Goal: Navigation & Orientation: Find specific page/section

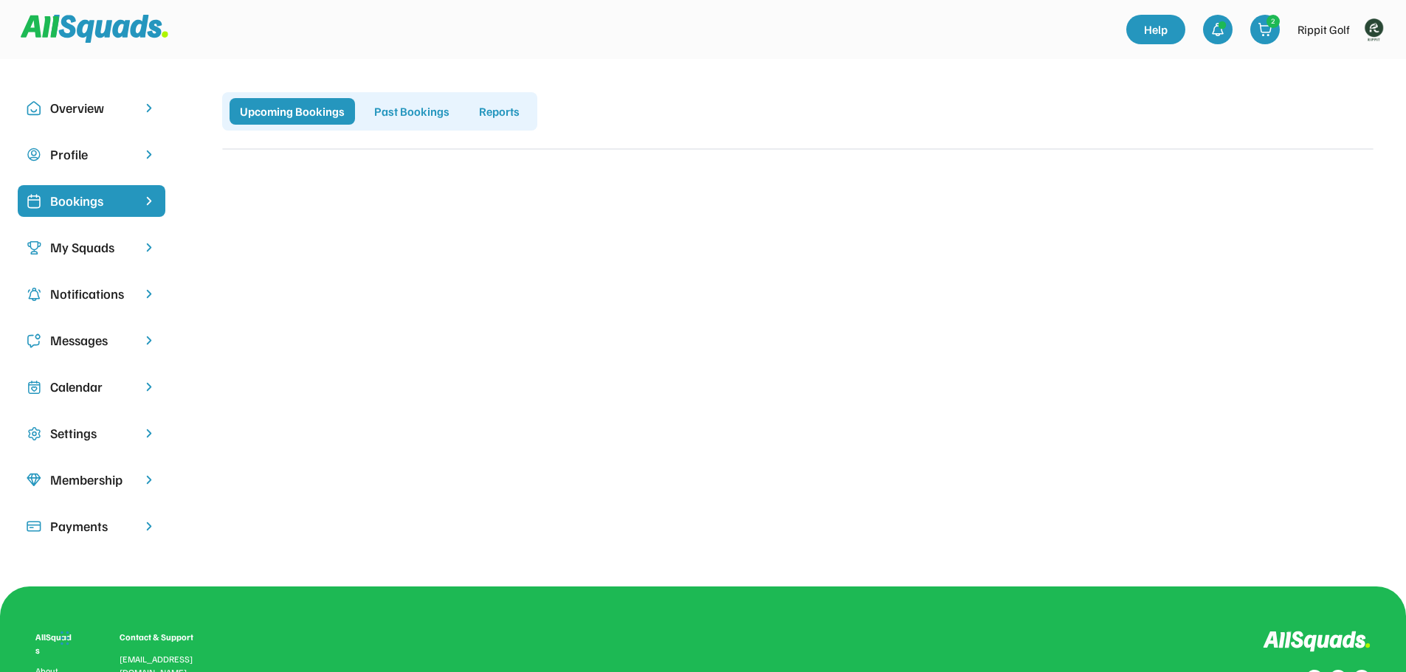
click at [100, 204] on div "Bookings" at bounding box center [91, 201] width 83 height 20
click at [145, 200] on img at bounding box center [149, 201] width 15 height 14
click at [114, 198] on div "Bookings" at bounding box center [91, 201] width 83 height 20
click at [121, 240] on div "My Squads" at bounding box center [91, 248] width 83 height 20
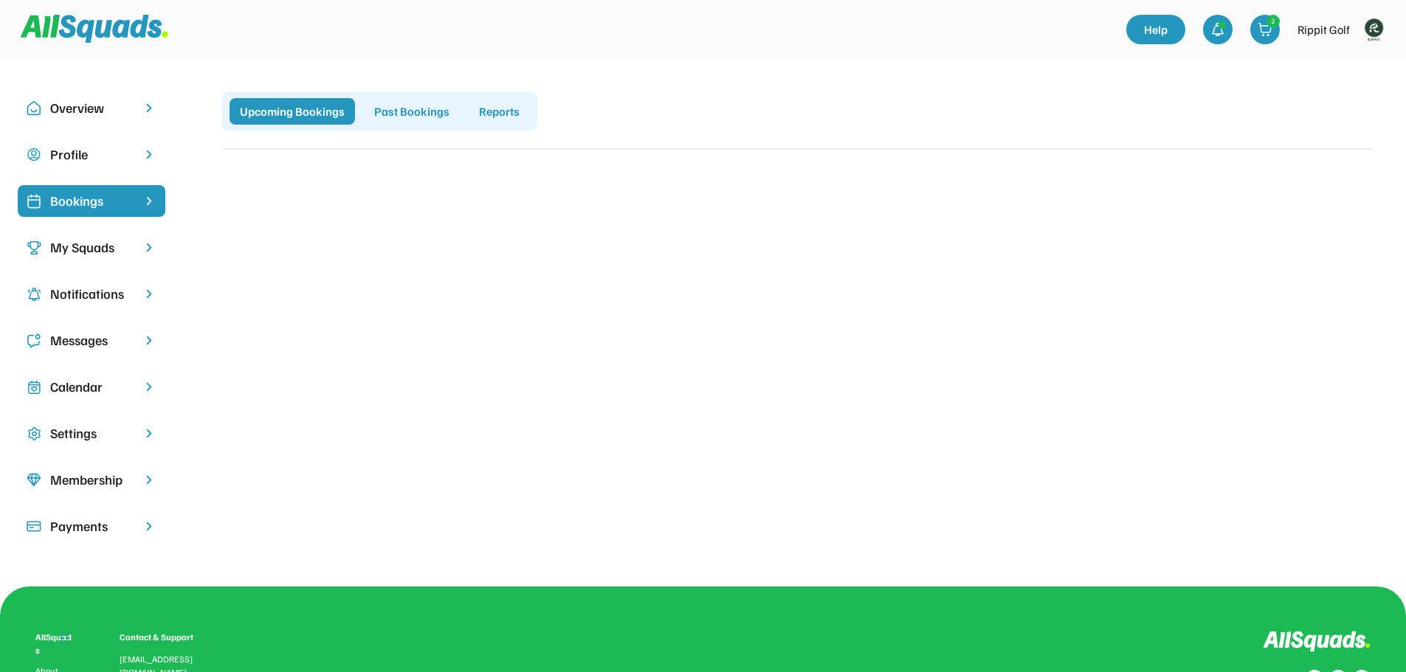
click at [121, 240] on div "My Squads" at bounding box center [91, 248] width 83 height 20
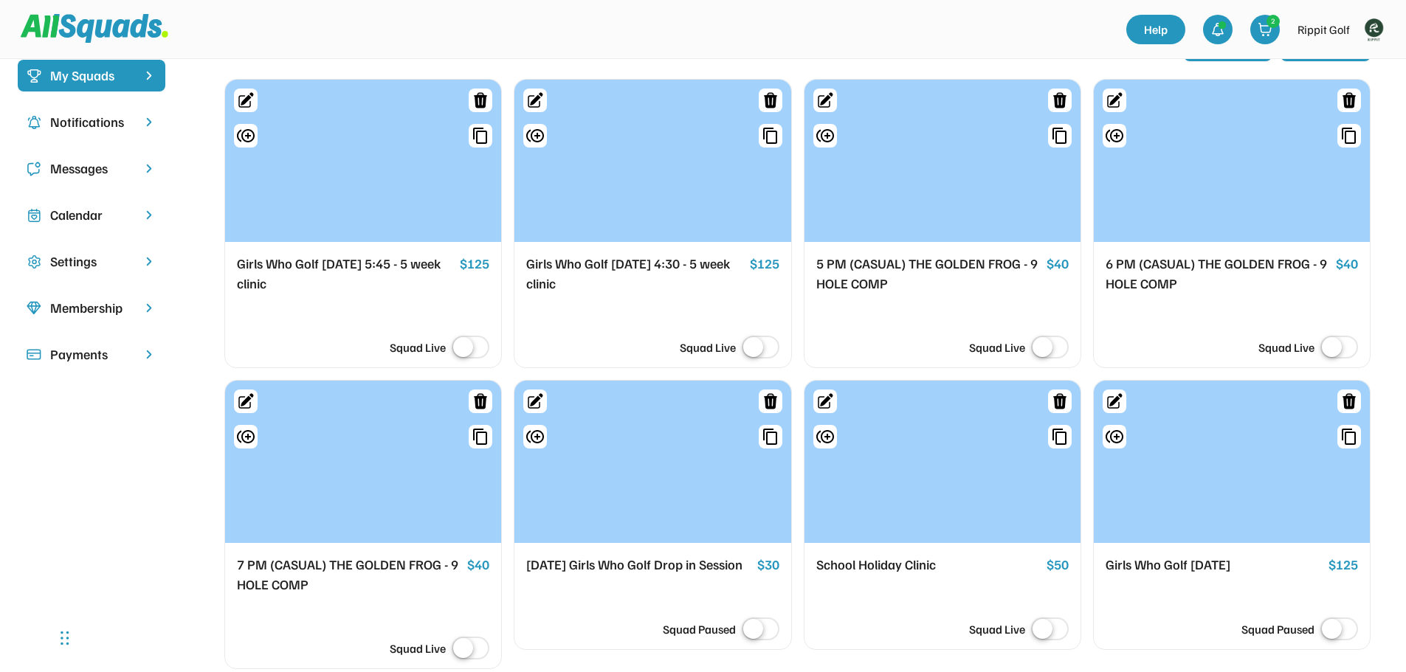
scroll to position [148, 0]
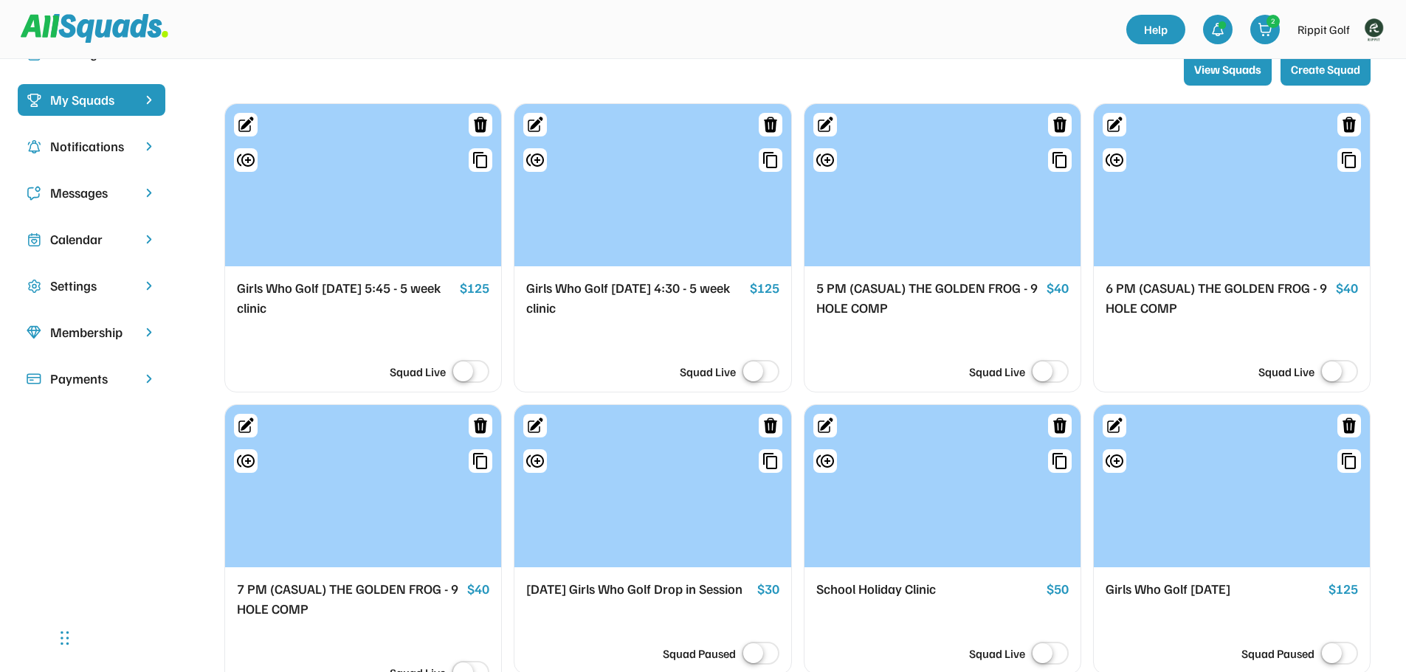
click at [91, 242] on div "Calendar" at bounding box center [91, 239] width 83 height 20
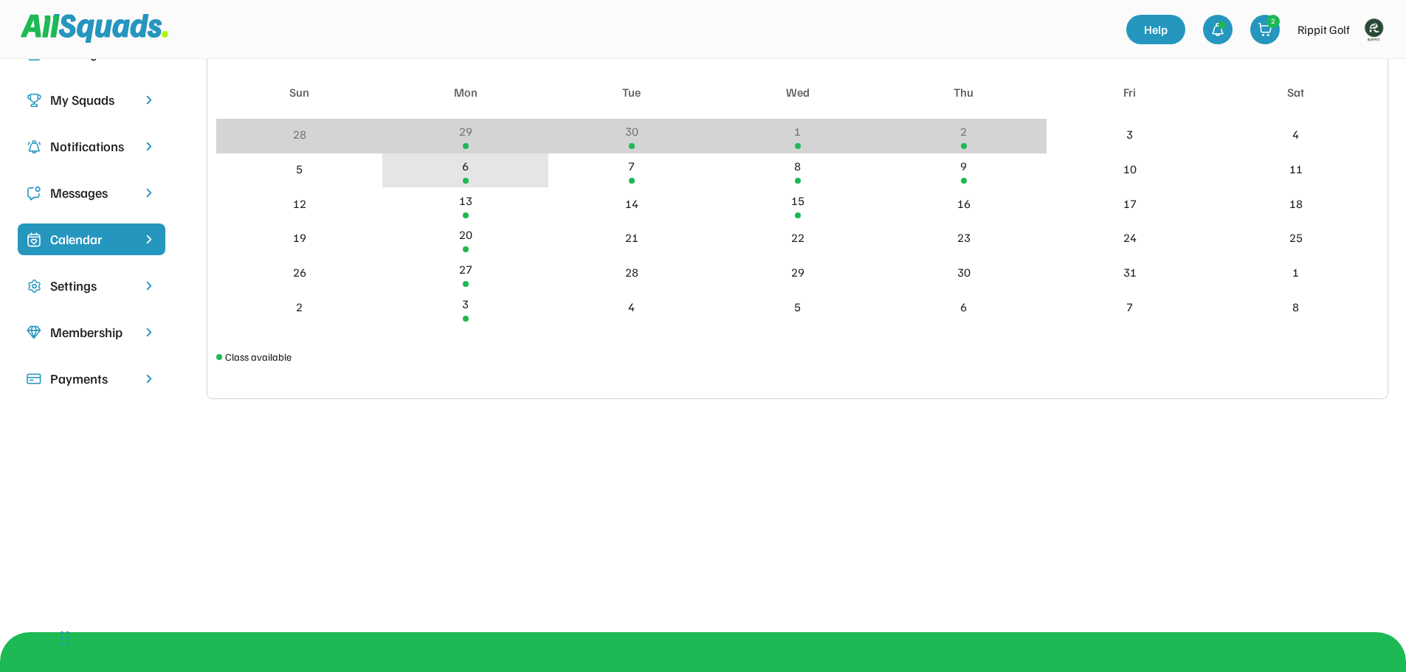
click at [466, 170] on div "6" at bounding box center [465, 166] width 7 height 18
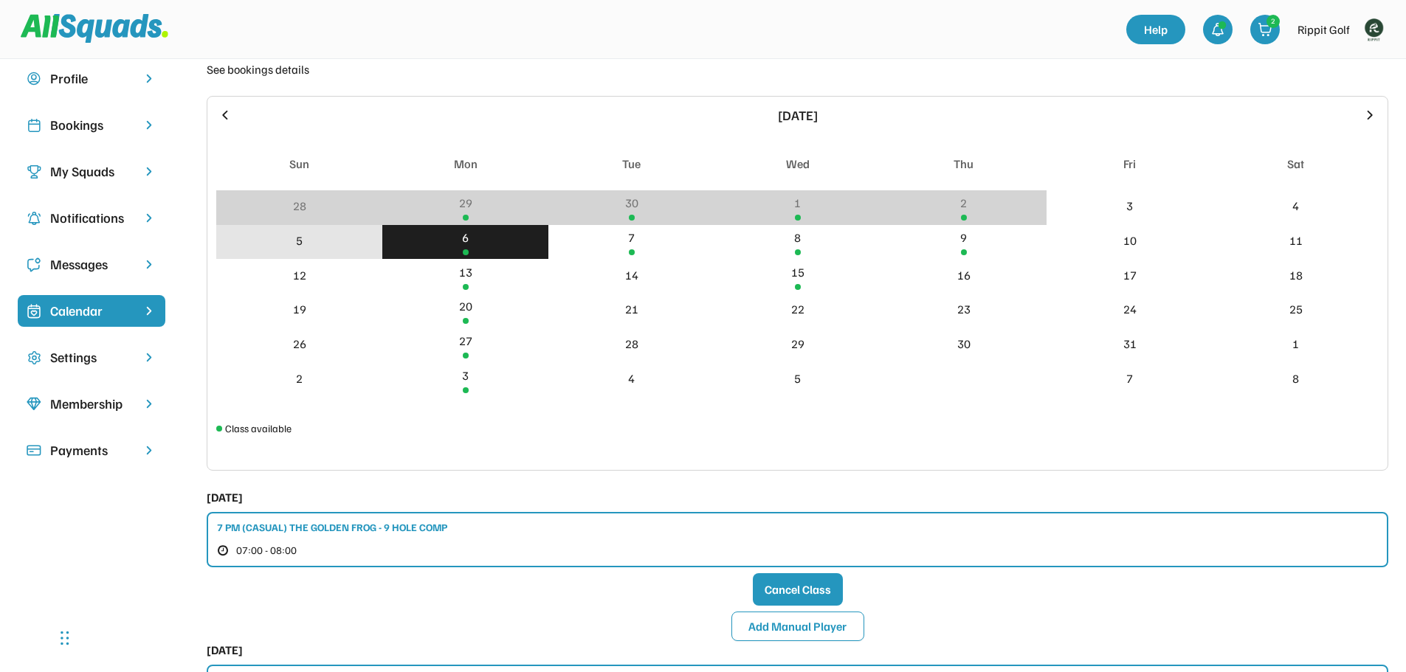
scroll to position [74, 0]
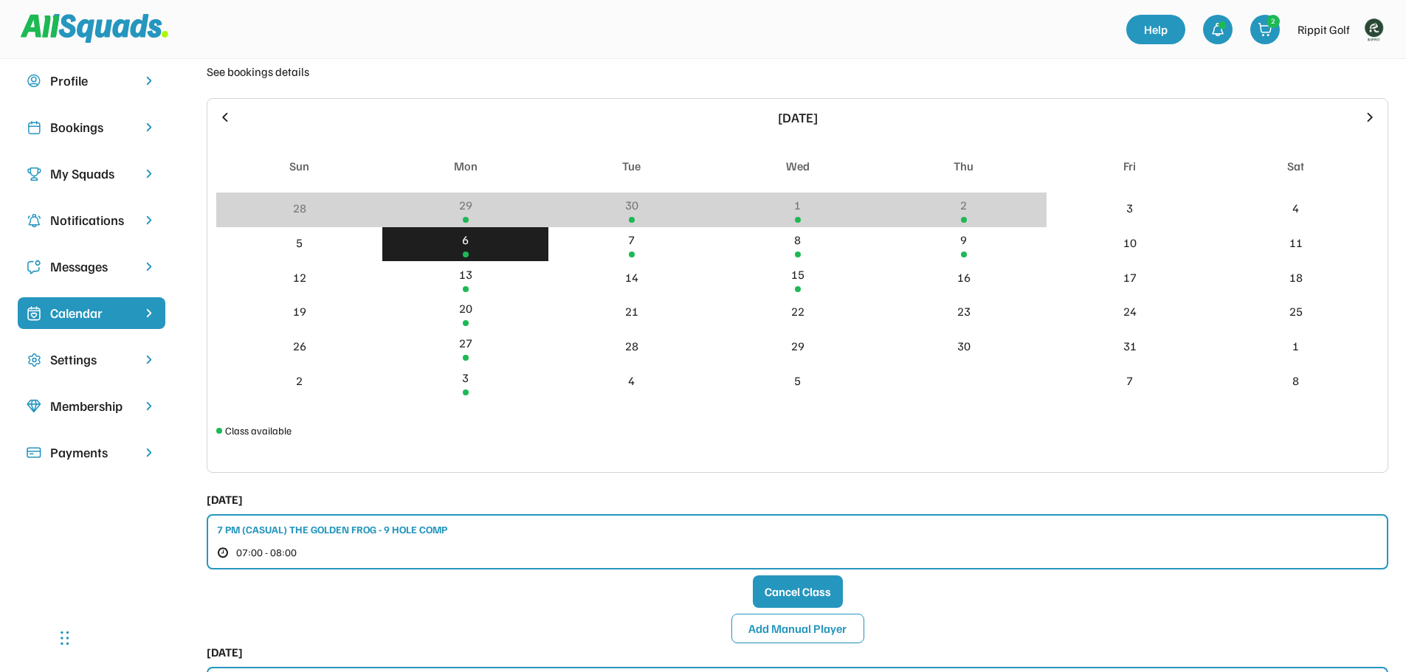
click at [462, 248] on div "6" at bounding box center [465, 240] width 7 height 18
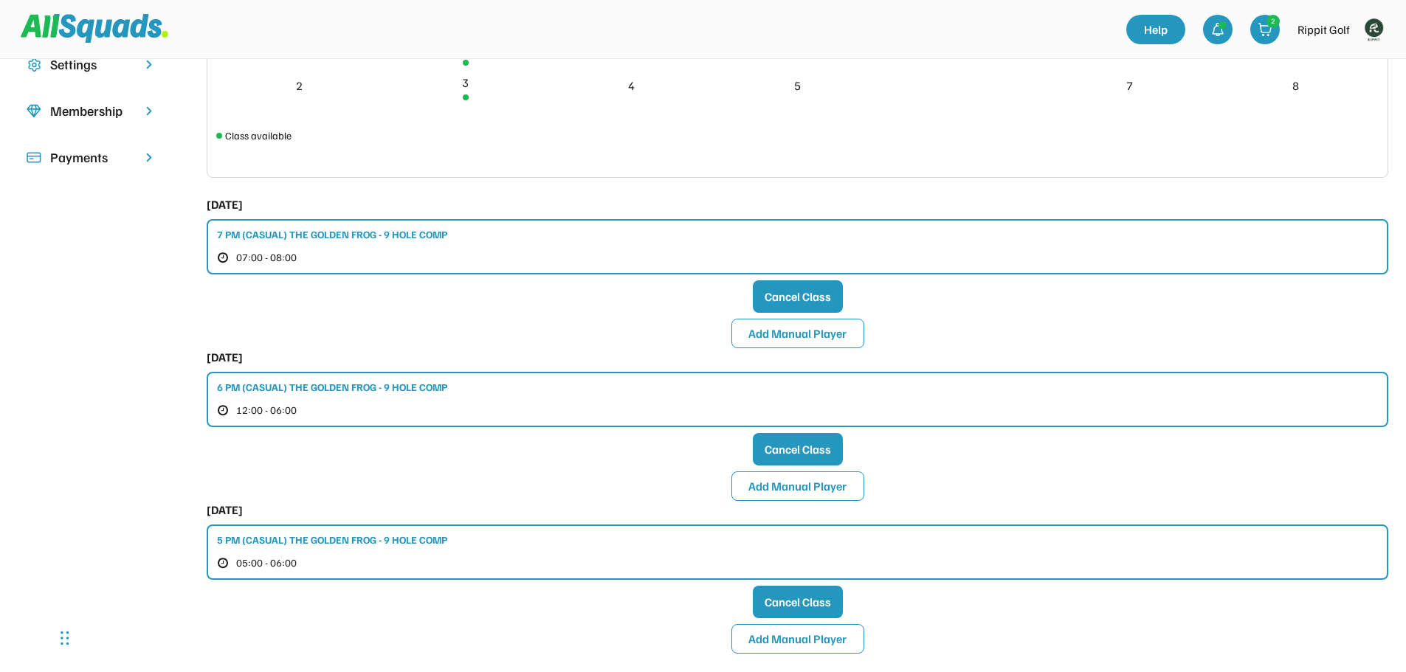
scroll to position [148, 0]
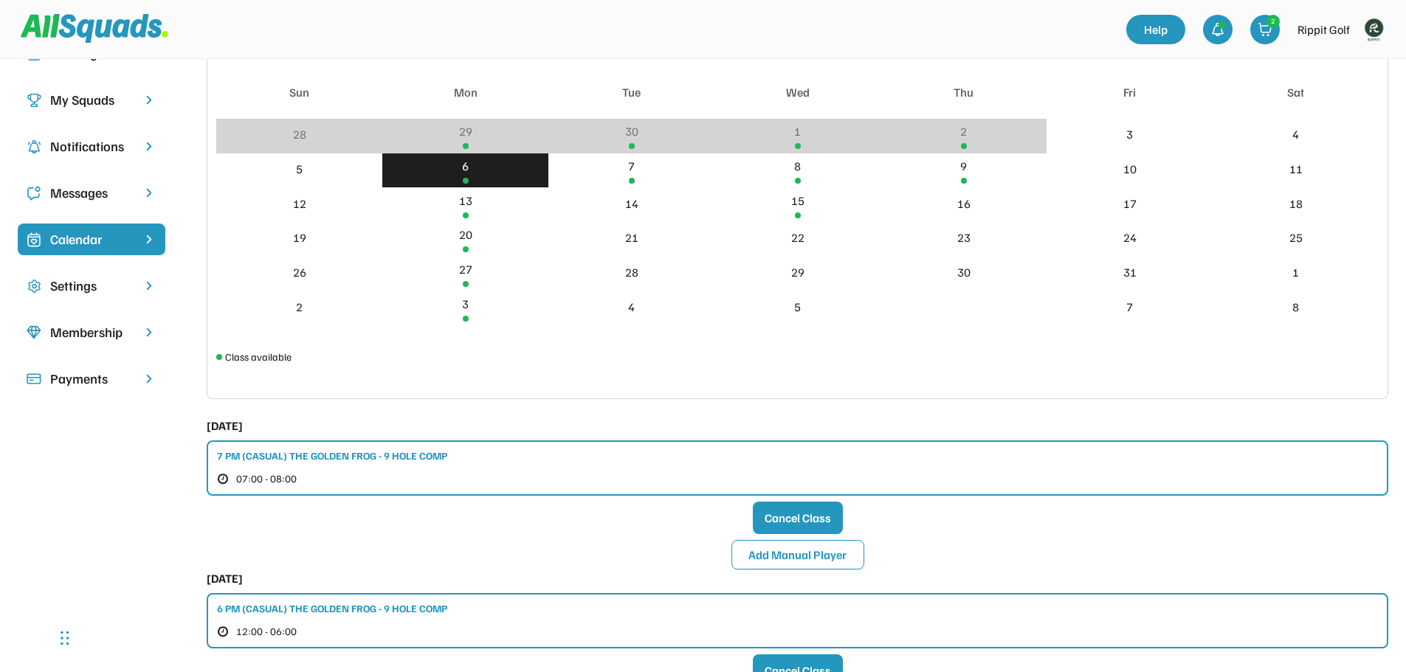
click at [103, 151] on div "Notifications" at bounding box center [91, 147] width 83 height 20
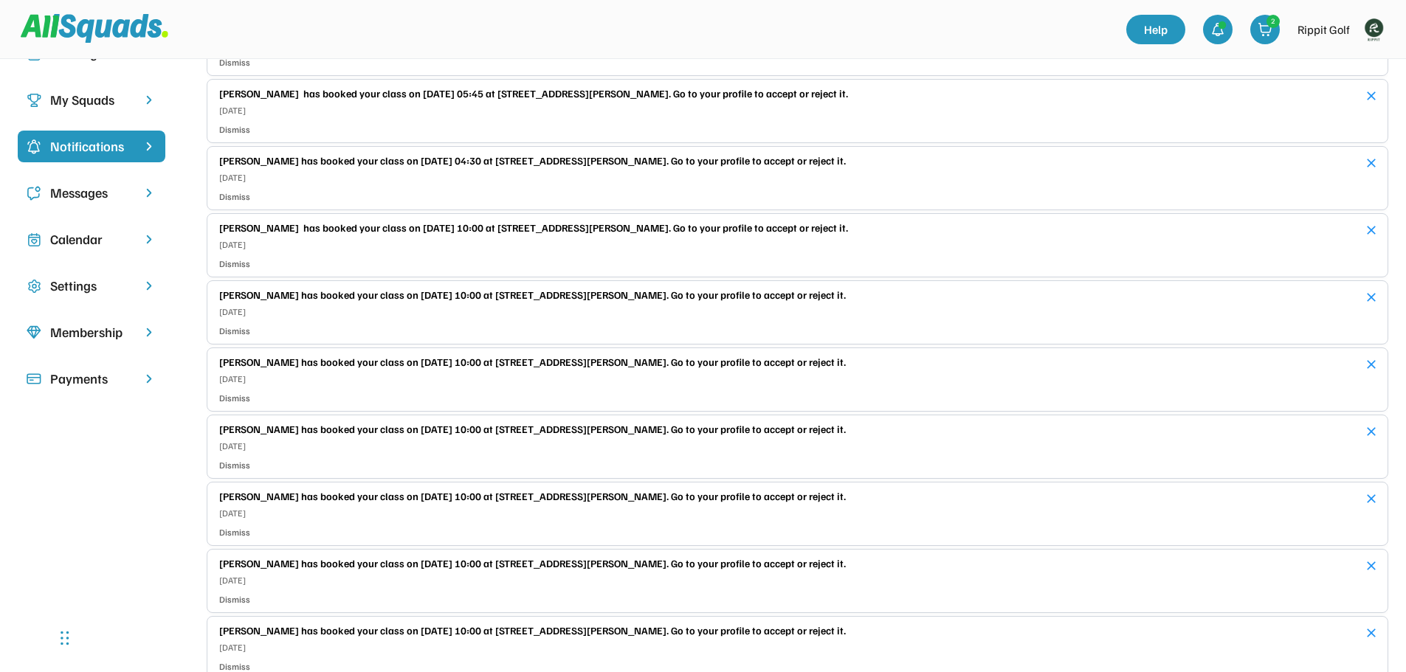
click at [85, 241] on div "Calendar" at bounding box center [91, 239] width 83 height 20
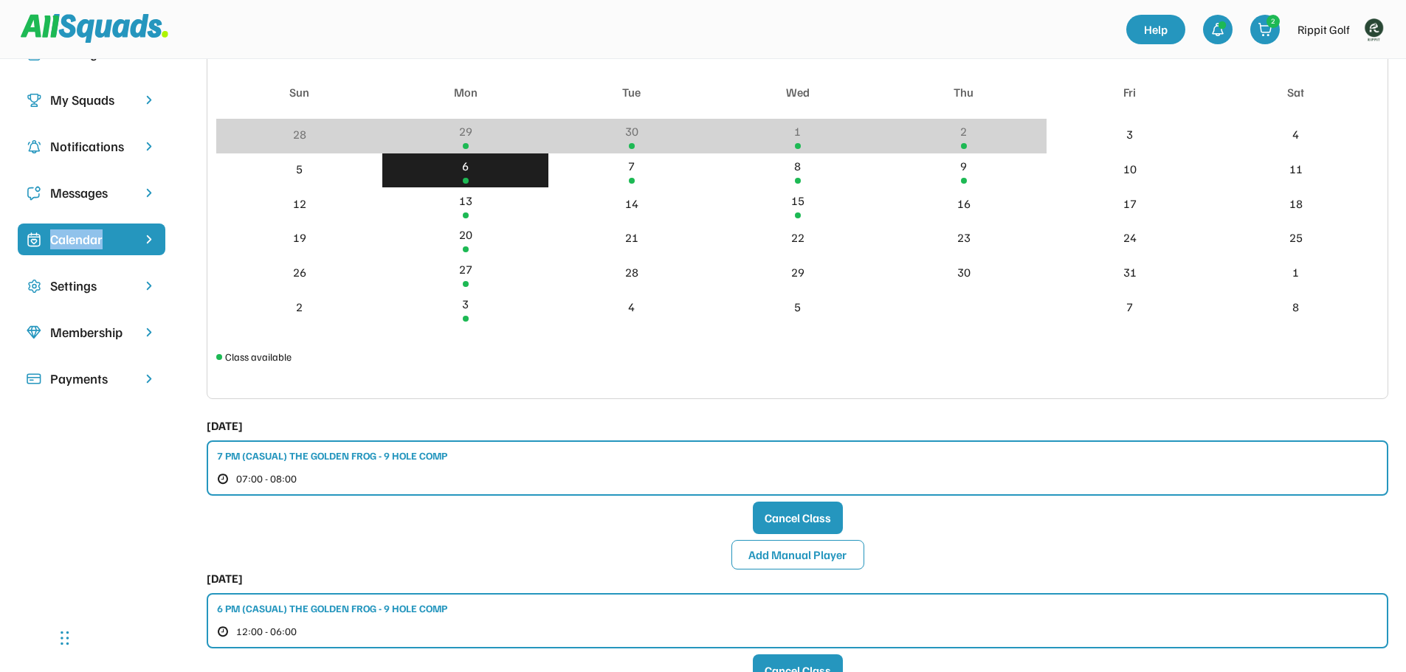
click at [85, 241] on div "Calendar" at bounding box center [91, 239] width 83 height 20
click at [468, 176] on div "6" at bounding box center [465, 170] width 166 height 35
click at [462, 173] on div "6" at bounding box center [465, 166] width 7 height 18
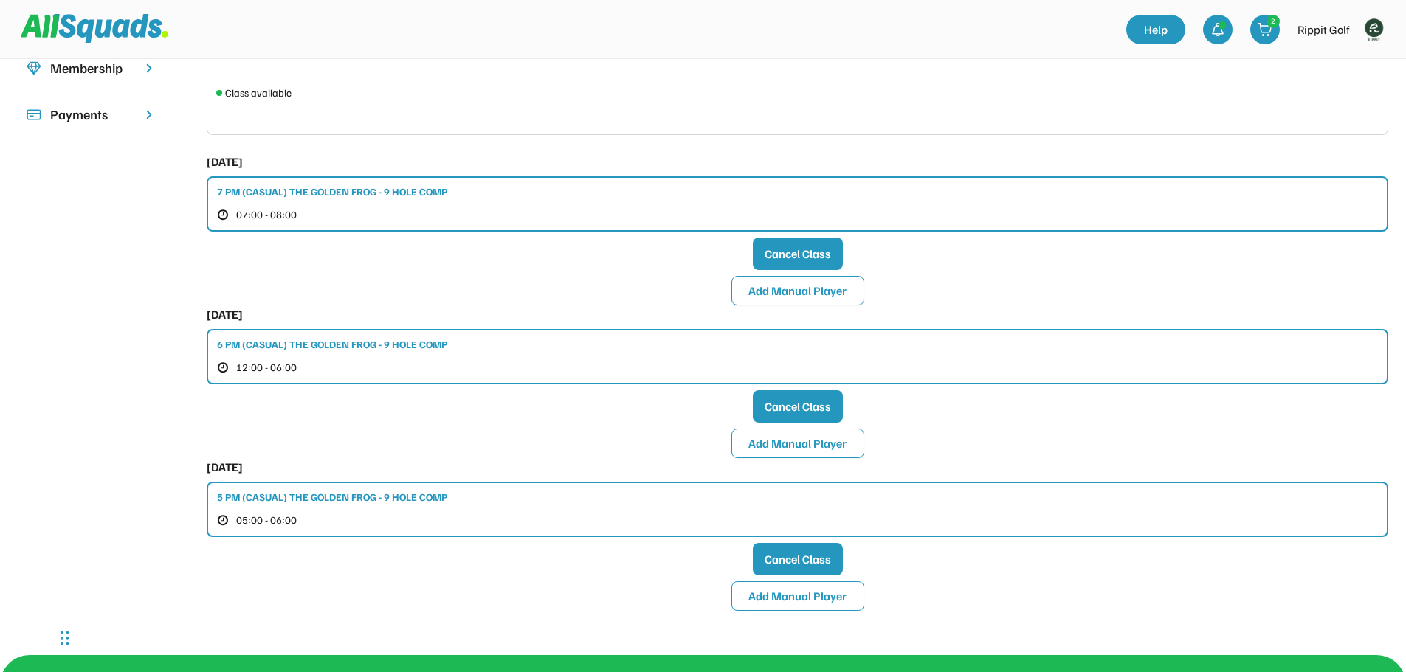
scroll to position [443, 0]
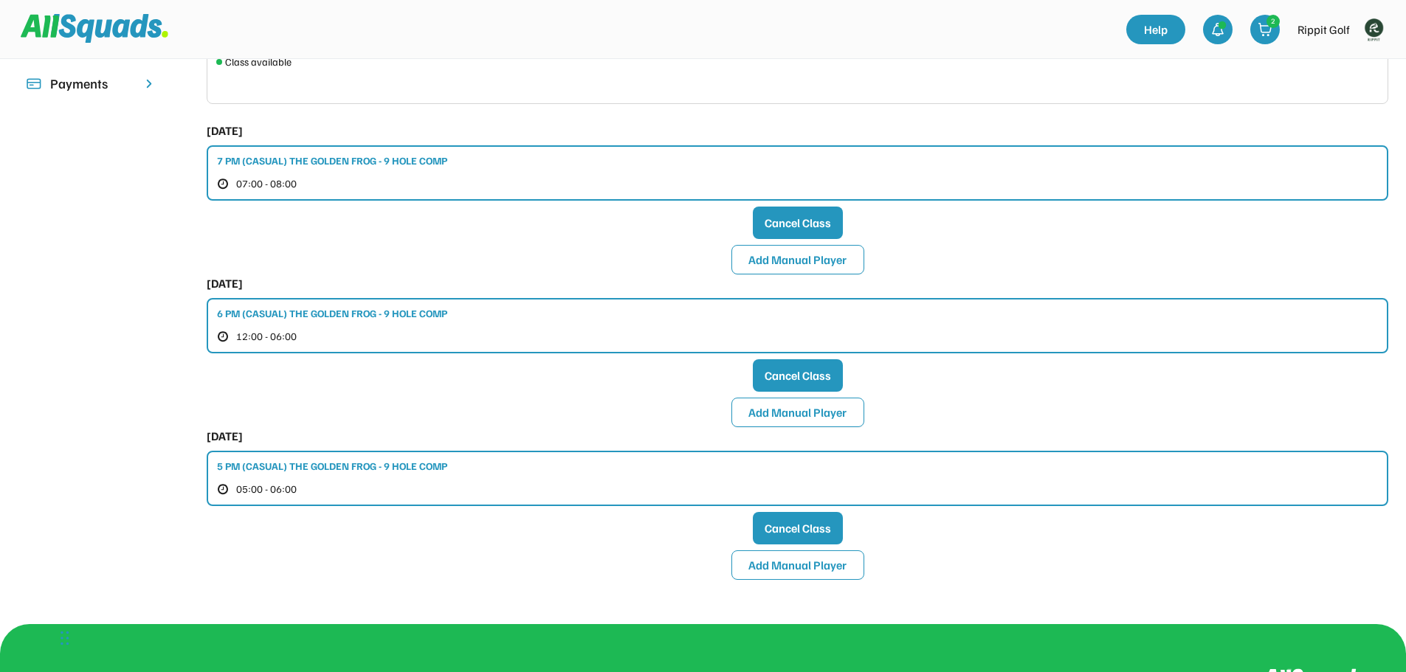
click at [352, 315] on div "6 PM (CASUAL) THE GOLDEN FROG - 9 HOLE COMP" at bounding box center [332, 312] width 230 height 15
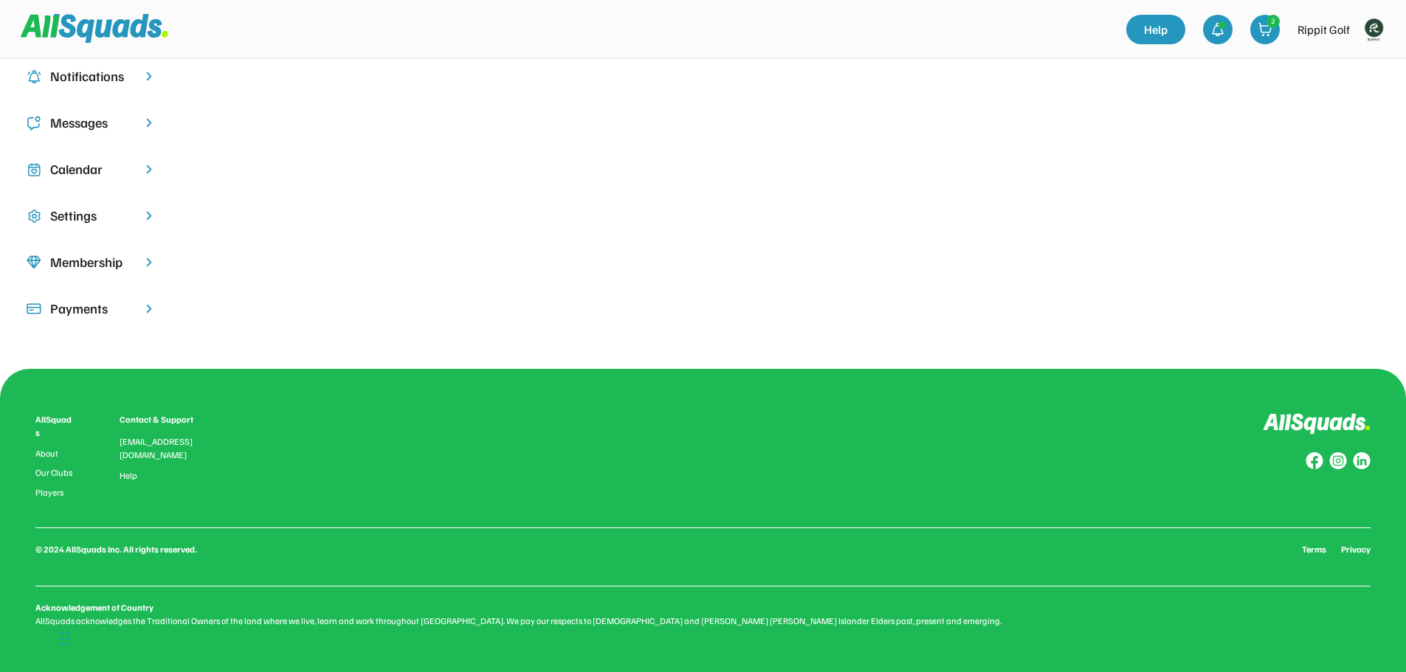
scroll to position [210, 0]
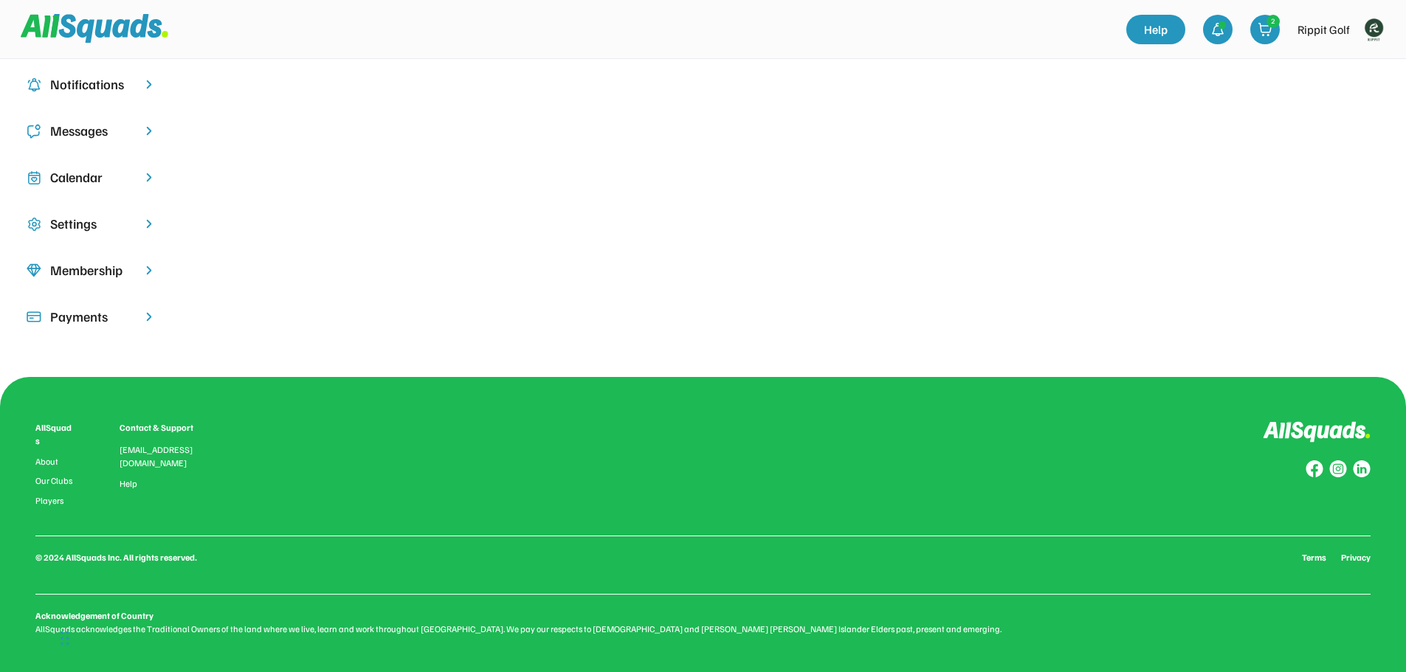
click at [352, 315] on div "Overview Profile Bookings My Squads Notifications Messages Calendar Settings Me…" at bounding box center [703, 121] width 1406 height 512
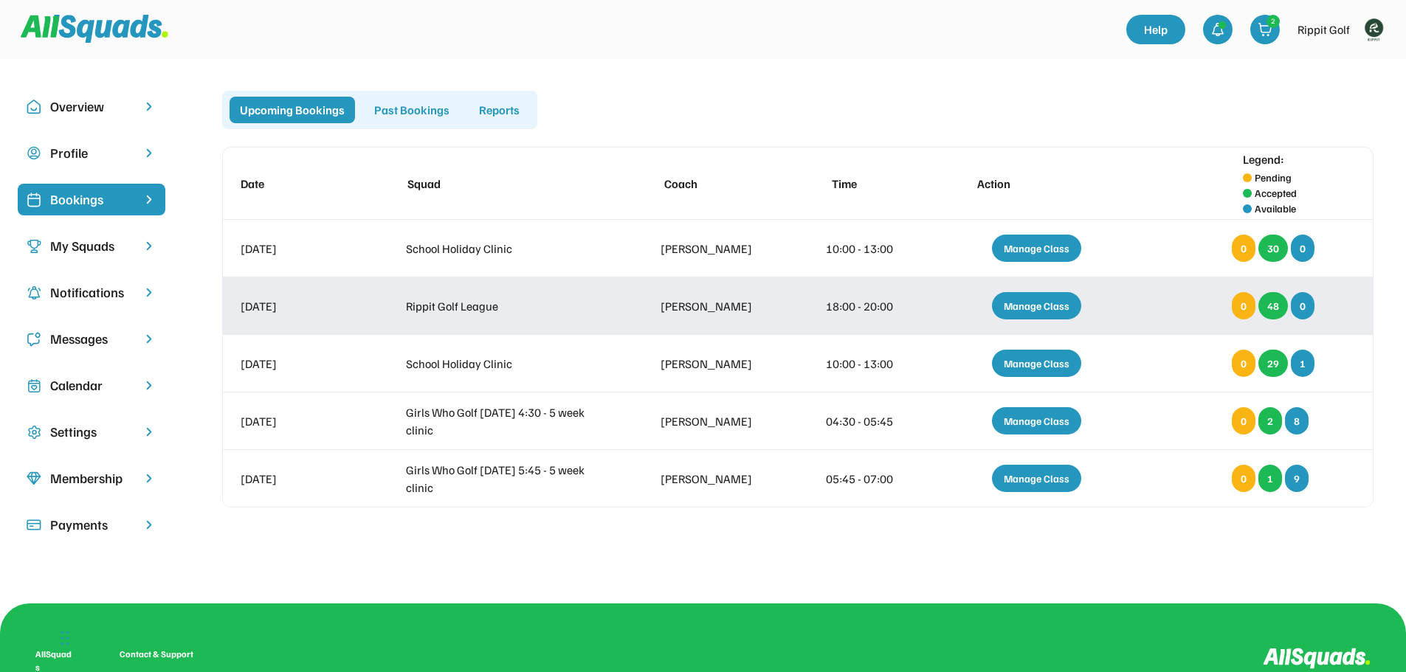
scroll to position [0, 0]
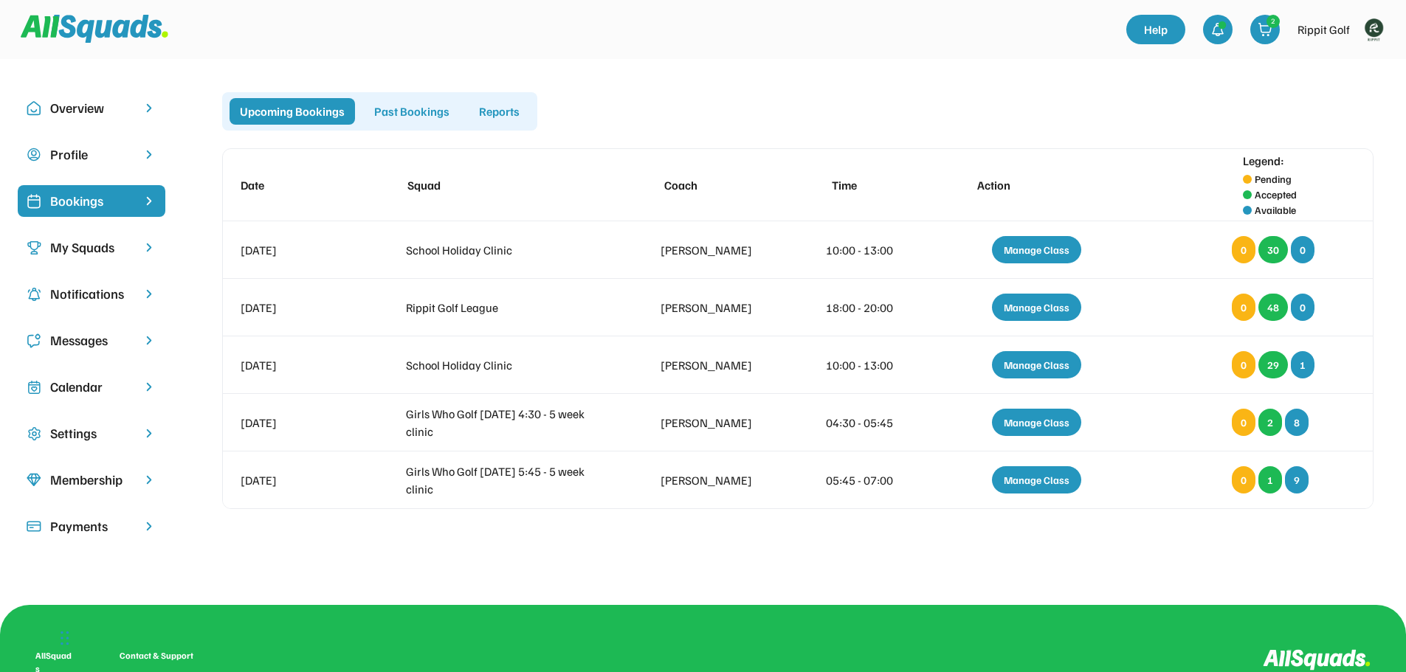
click at [77, 243] on div "My Squads" at bounding box center [91, 248] width 83 height 20
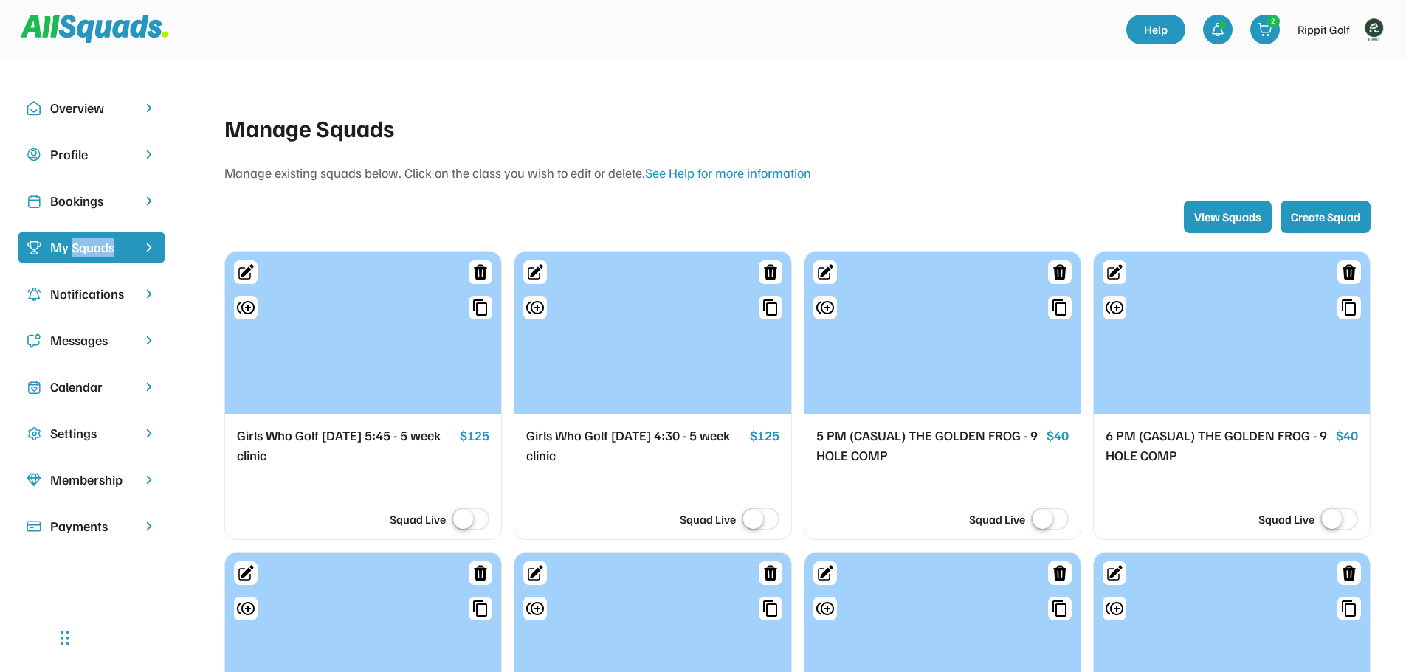
click at [77, 243] on div "My Squads" at bounding box center [91, 248] width 83 height 20
click at [80, 391] on div "Calendar" at bounding box center [91, 387] width 83 height 20
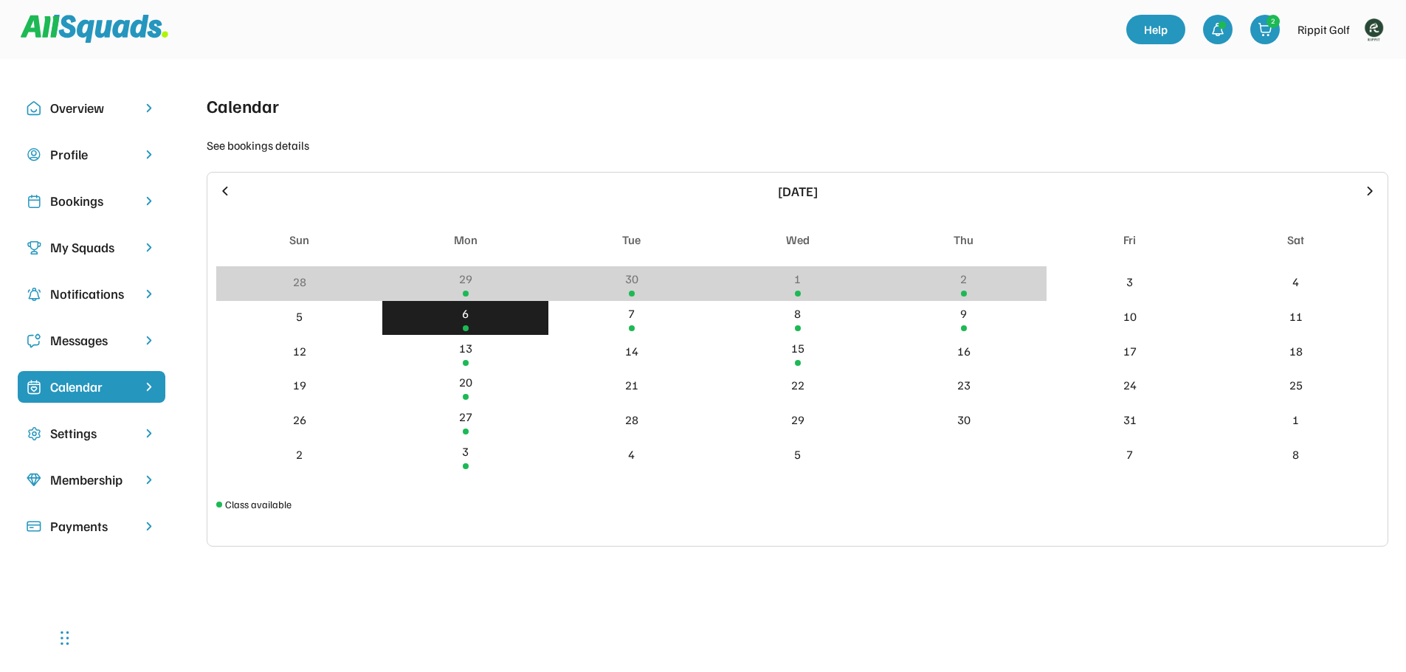
click at [462, 317] on div "6" at bounding box center [465, 314] width 7 height 18
click at [468, 317] on div "6" at bounding box center [465, 314] width 7 height 18
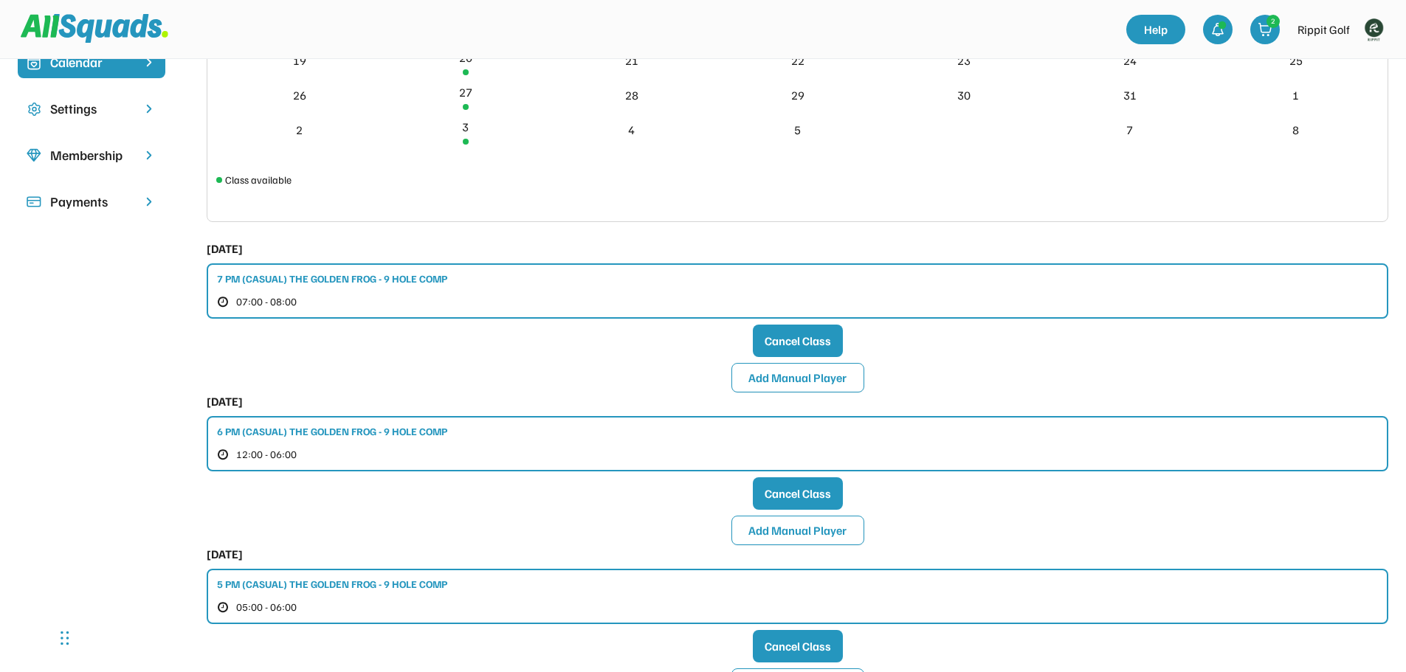
scroll to position [369, 0]
